Goal: Navigation & Orientation: Go to known website

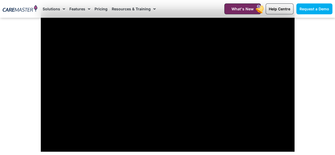
scroll to position [431, 0]
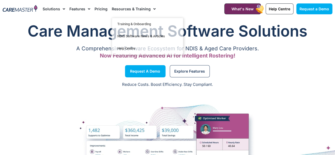
click at [23, 9] on img at bounding box center [20, 9] width 35 height 8
